Goal: Navigation & Orientation: Find specific page/section

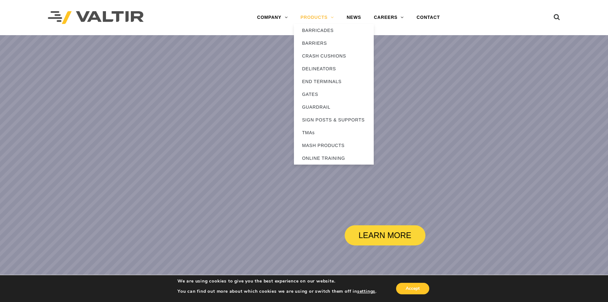
click at [324, 17] on link "PRODUCTS" at bounding box center [317, 17] width 46 height 13
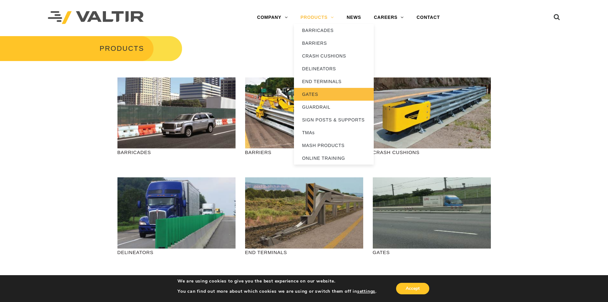
click at [316, 95] on link "GATES" at bounding box center [334, 94] width 80 height 13
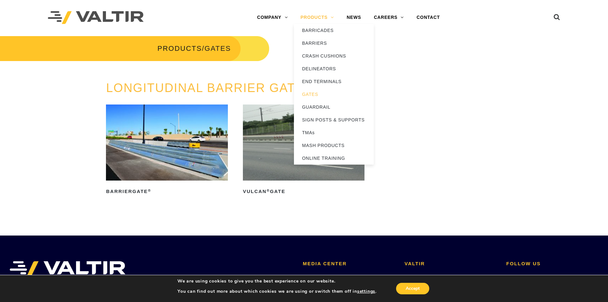
click at [330, 15] on link "PRODUCTS" at bounding box center [317, 17] width 46 height 13
